Goal: Check status: Check status

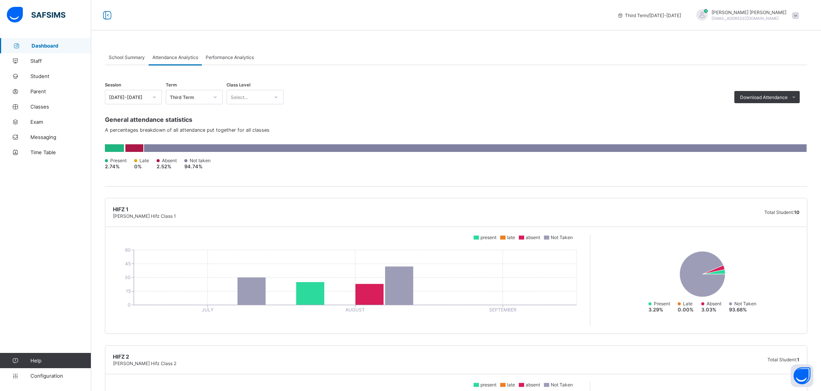
click at [230, 58] on span "Performance Analytics" at bounding box center [230, 57] width 48 height 6
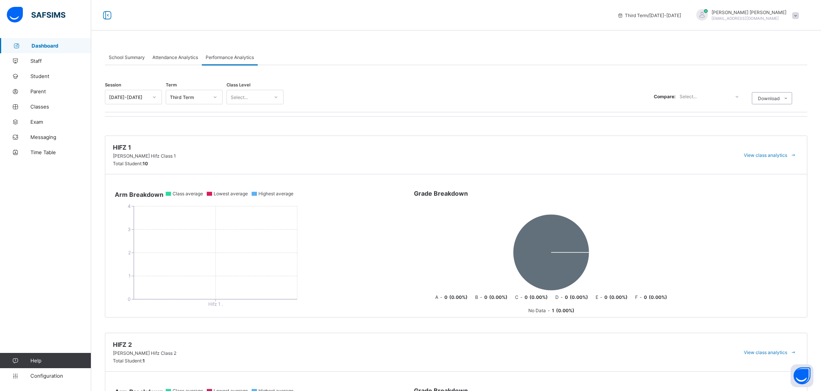
click at [131, 57] on span "School Summary" at bounding box center [127, 57] width 36 height 6
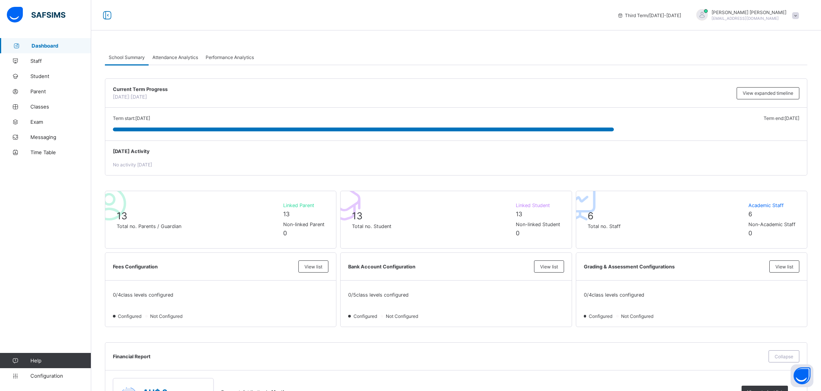
click at [48, 42] on link "Dashboard" at bounding box center [45, 45] width 91 height 15
click at [56, 107] on span "Classes" at bounding box center [60, 106] width 61 height 6
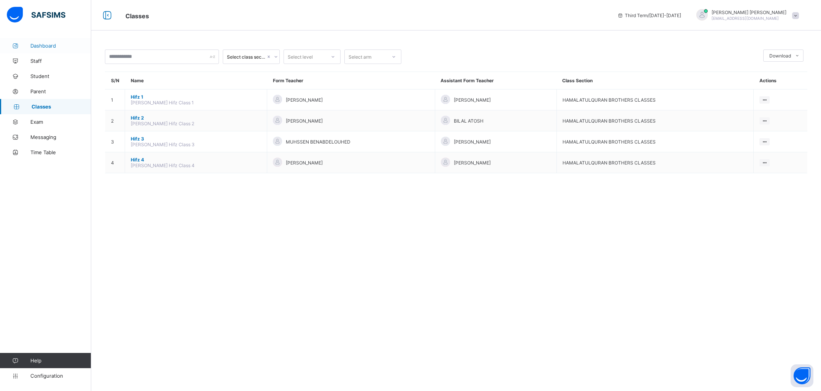
click at [42, 45] on span "Dashboard" at bounding box center [60, 46] width 61 height 6
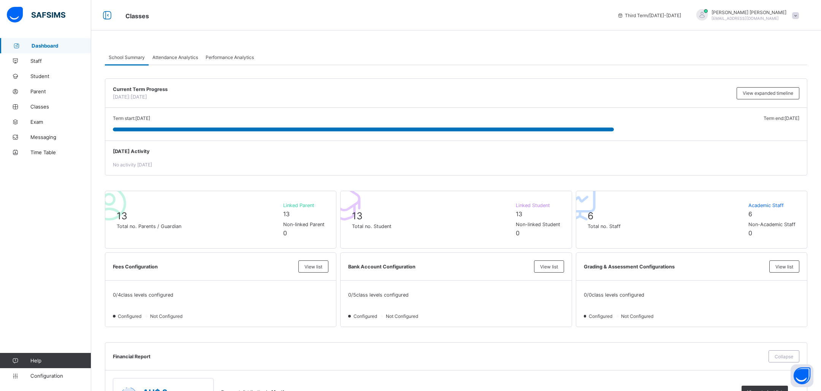
click at [39, 14] on img at bounding box center [36, 15] width 59 height 16
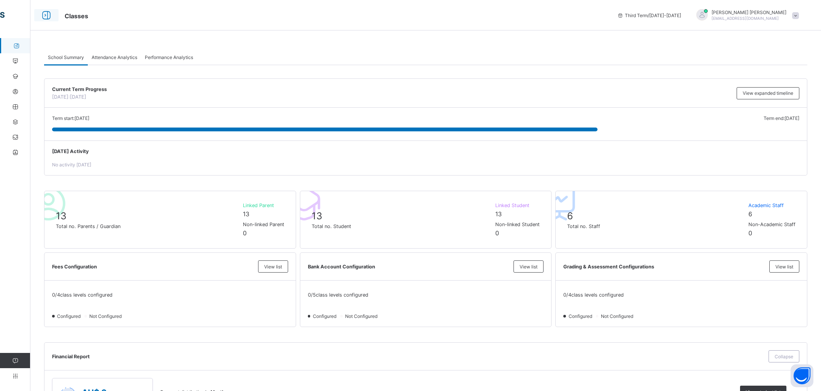
click at [43, 11] on icon at bounding box center [46, 15] width 13 height 11
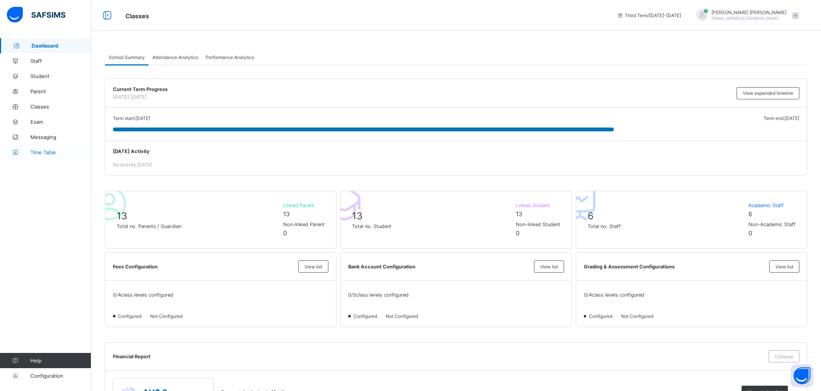
click at [61, 157] on link "Time Table" at bounding box center [45, 152] width 91 height 15
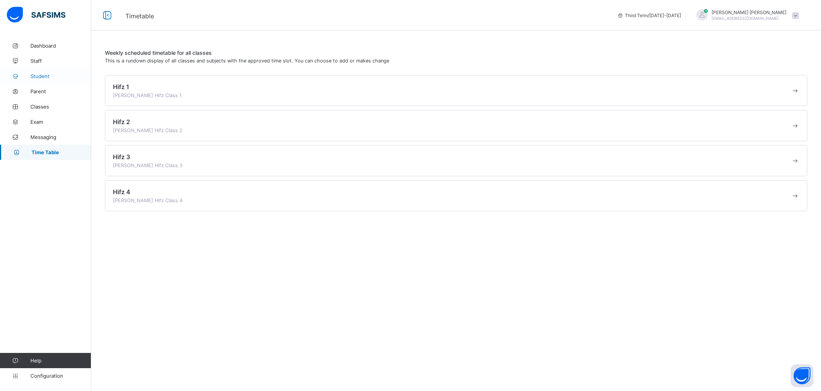
click at [44, 79] on link "Student" at bounding box center [45, 75] width 91 height 15
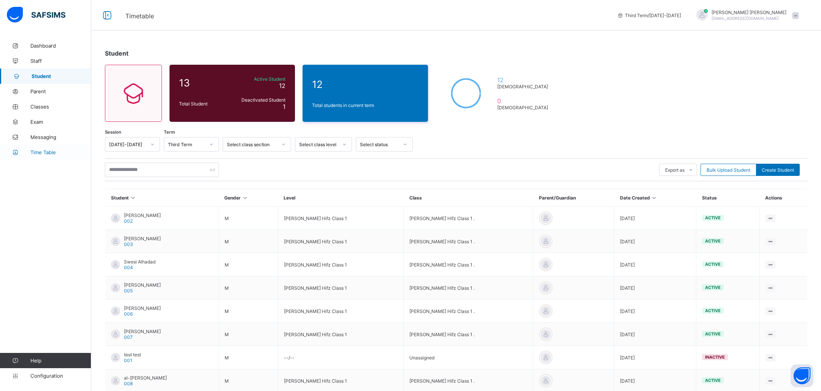
click at [62, 147] on link "Time Table" at bounding box center [45, 152] width 91 height 15
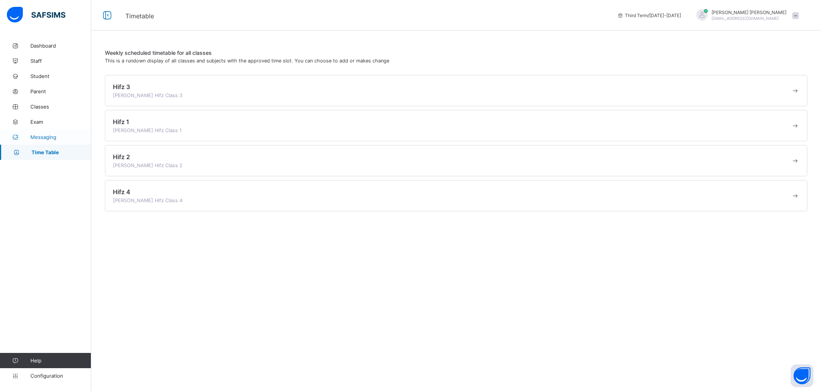
click at [55, 130] on link "Messaging" at bounding box center [45, 136] width 91 height 15
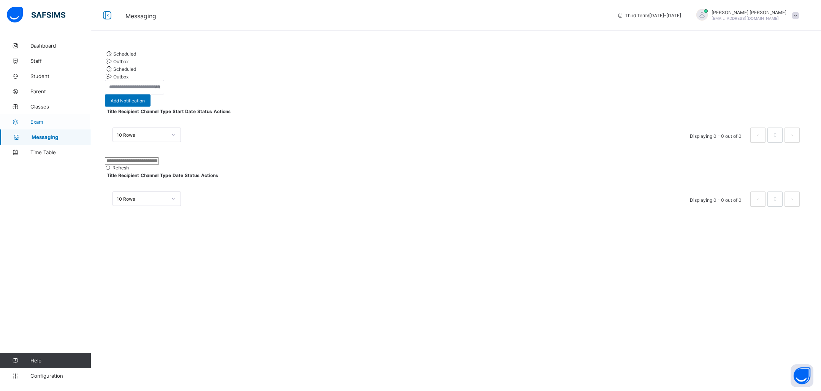
click at [53, 118] on link "Exam" at bounding box center [45, 121] width 91 height 15
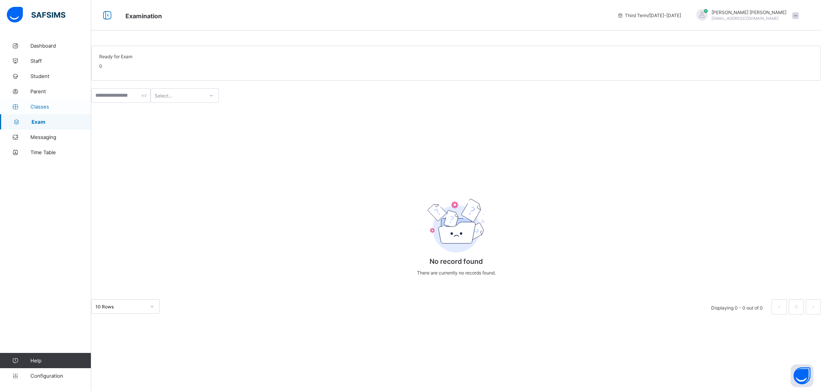
click at [52, 104] on span "Classes" at bounding box center [60, 106] width 61 height 6
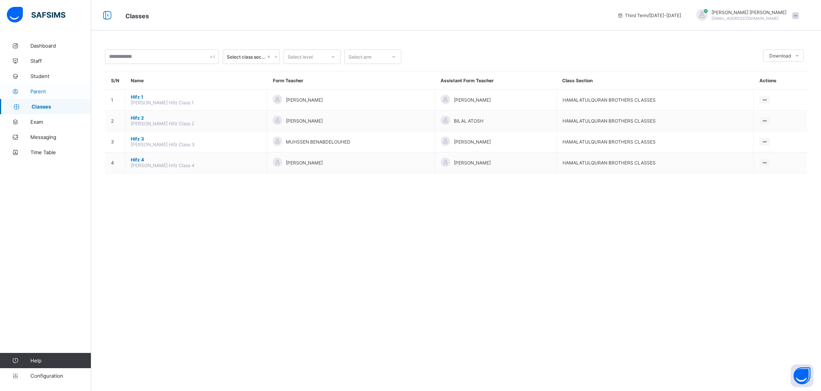
click at [57, 87] on link "Parent" at bounding box center [45, 91] width 91 height 15
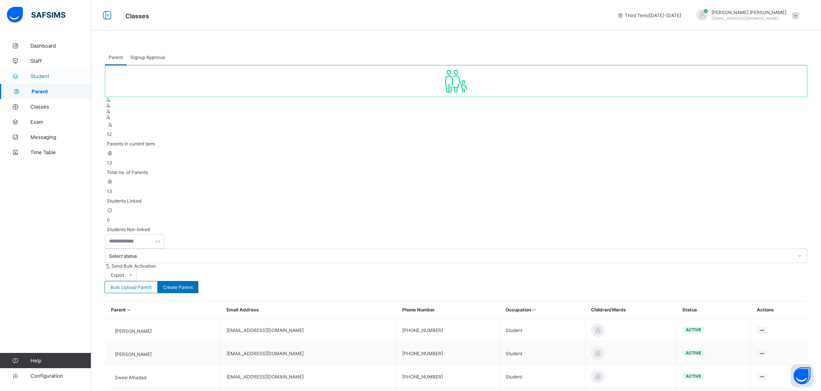
click at [54, 75] on span "Student" at bounding box center [60, 76] width 61 height 6
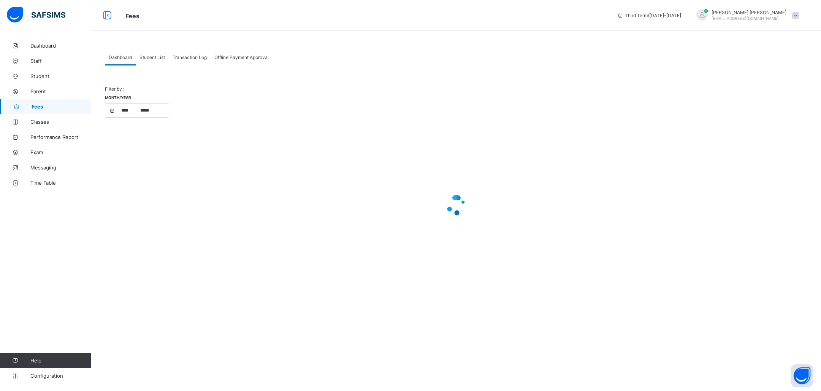
select select "****"
select select "*"
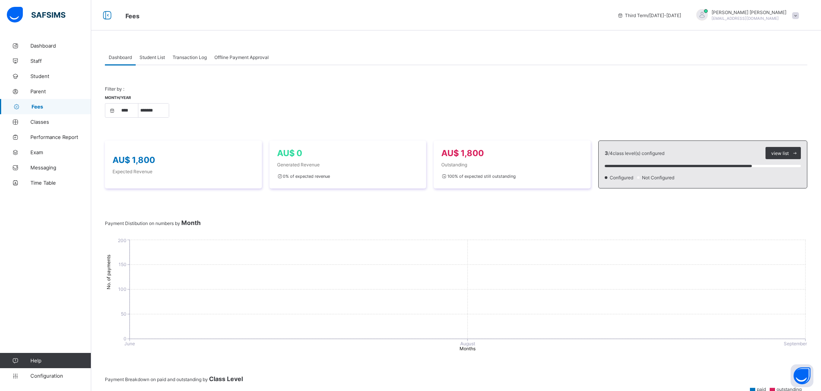
select select "****"
select select "*"
click at [194, 57] on span "Transaction Log" at bounding box center [190, 57] width 34 height 6
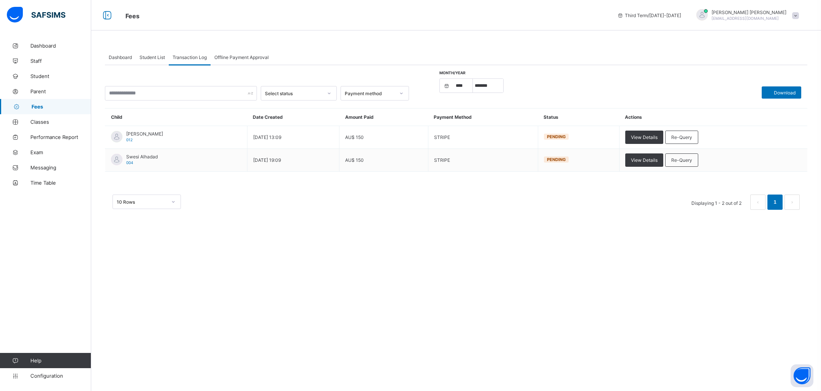
click at [239, 60] on div "Offline Payment Approval" at bounding box center [242, 56] width 62 height 15
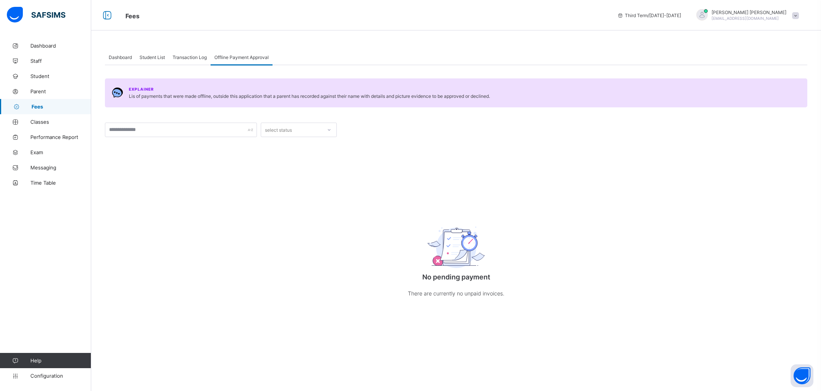
click at [206, 62] on div "Transaction Log" at bounding box center [190, 56] width 42 height 15
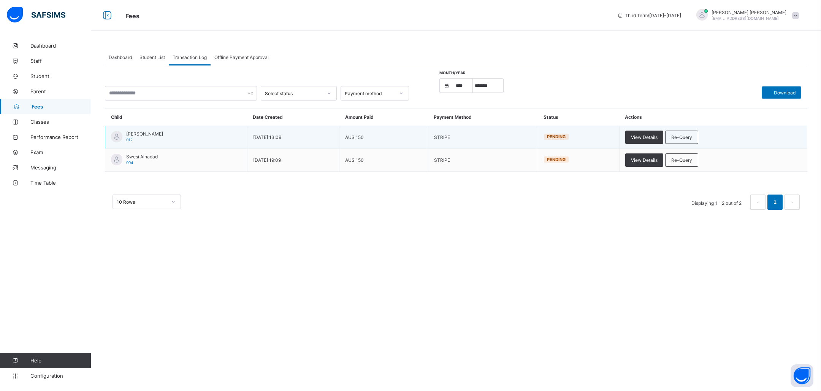
click at [566, 135] on span "Pending" at bounding box center [556, 136] width 19 height 5
click at [651, 135] on span "View Details" at bounding box center [644, 137] width 27 height 6
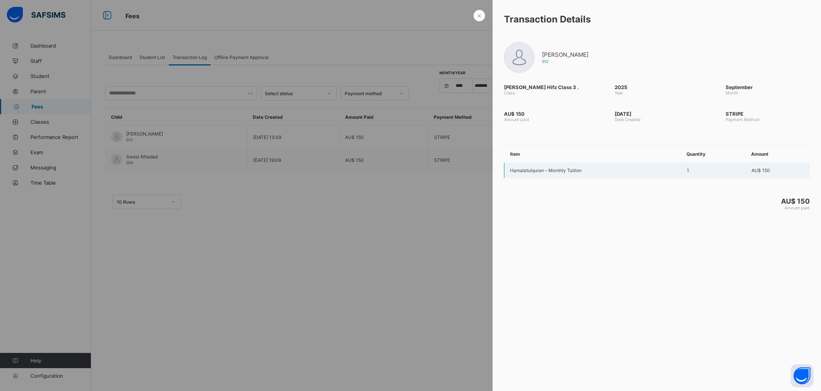
click at [585, 170] on td "Hamalatulquran – Monthly Tuition" at bounding box center [593, 170] width 177 height 15
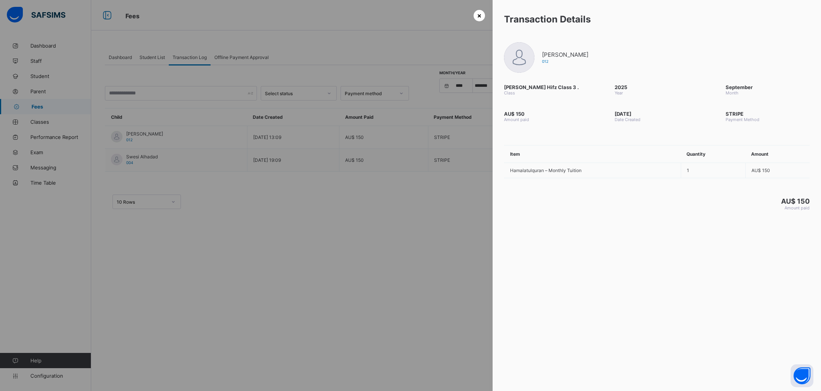
click at [478, 13] on span "×" at bounding box center [479, 15] width 5 height 8
